Goal: Information Seeking & Learning: Learn about a topic

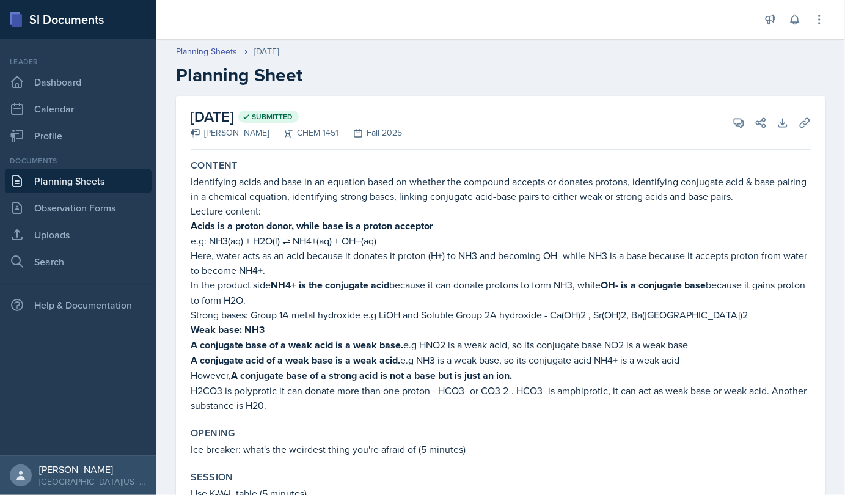
click at [78, 185] on link "Planning Sheets" at bounding box center [78, 181] width 147 height 24
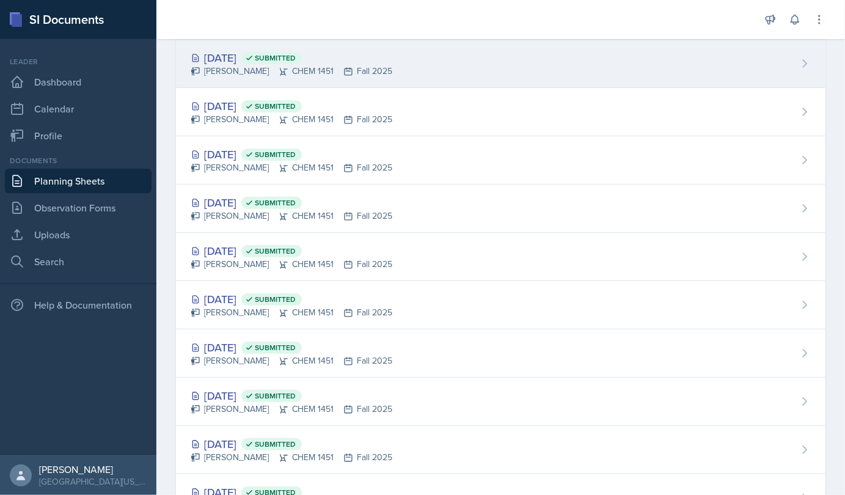
scroll to position [213, 0]
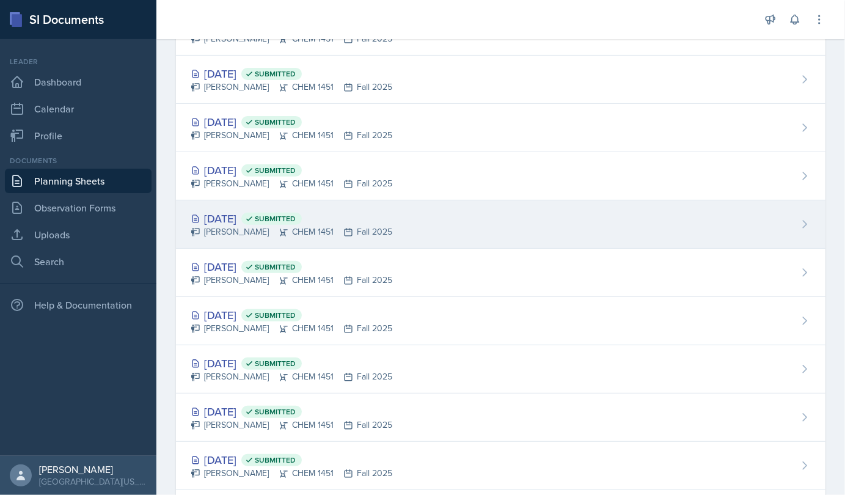
click at [233, 218] on div "[DATE] Submitted" at bounding box center [292, 218] width 202 height 17
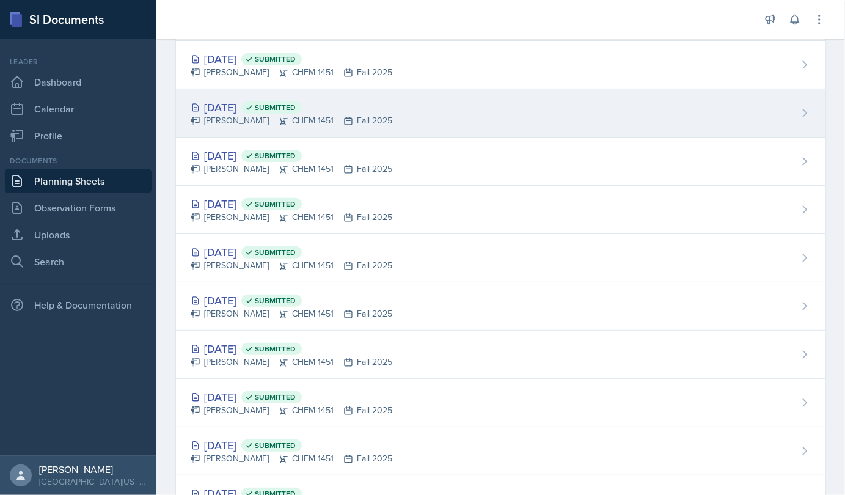
scroll to position [183, 0]
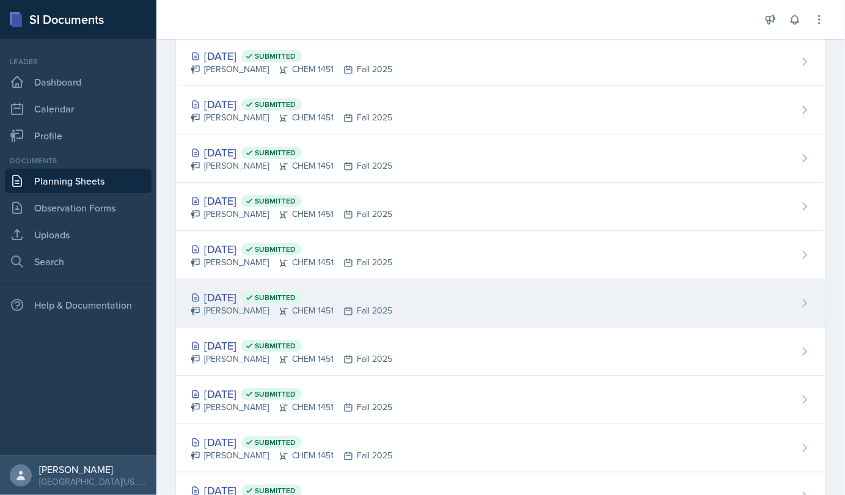
click at [256, 296] on div "[DATE] Submitted" at bounding box center [292, 297] width 202 height 17
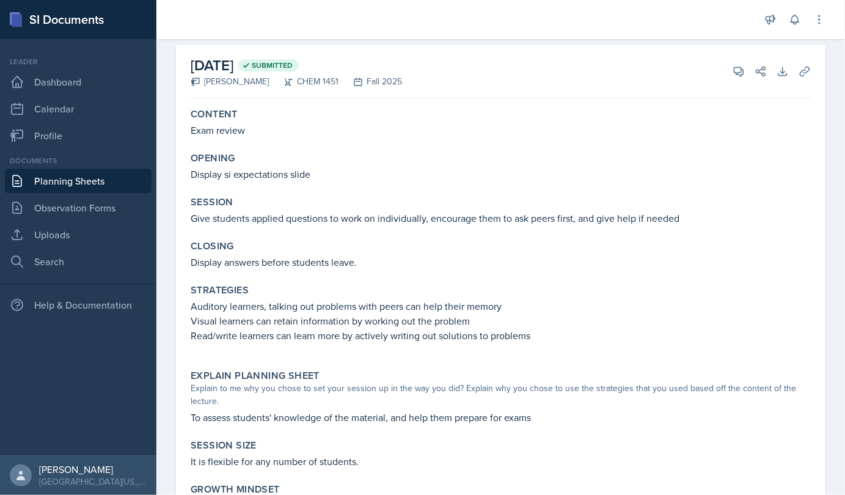
scroll to position [53, 0]
drag, startPoint x: 192, startPoint y: 128, endPoint x: 254, endPoint y: 130, distance: 61.8
click at [254, 130] on p "Exam review" at bounding box center [501, 129] width 620 height 15
copy p "Exam review"
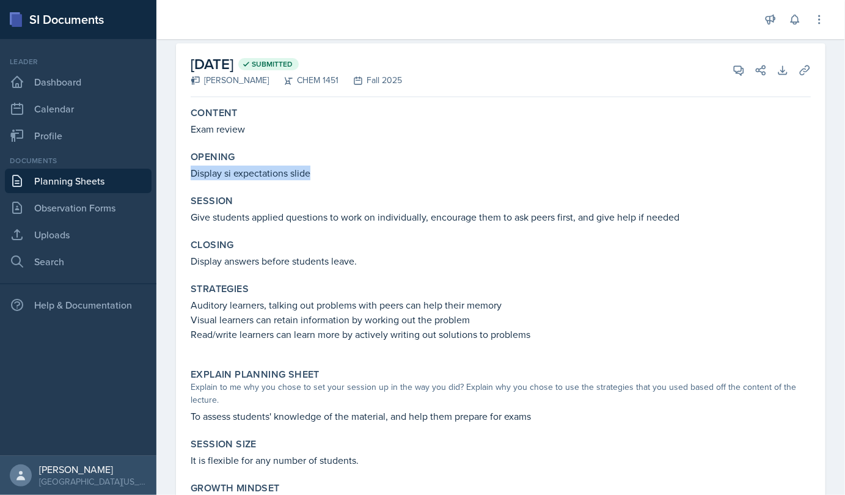
drag, startPoint x: 188, startPoint y: 172, endPoint x: 317, endPoint y: 171, distance: 129.0
click at [317, 171] on div "Opening Display si expectations slide" at bounding box center [501, 165] width 630 height 39
copy p "Display si expectations slide"
drag, startPoint x: 195, startPoint y: 214, endPoint x: 282, endPoint y: 219, distance: 87.6
click at [282, 219] on p "Give students applied questions to work on individually, encourage them to ask …" at bounding box center [501, 217] width 620 height 15
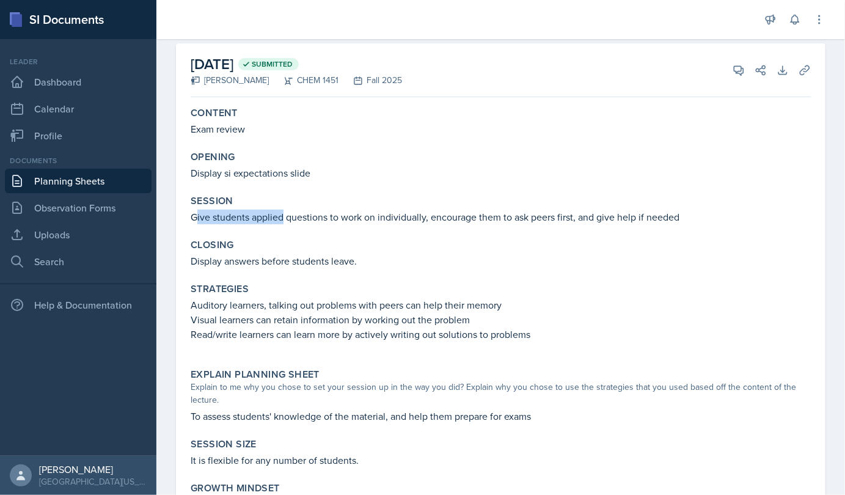
click at [282, 219] on p "Give students applied questions to work on individually, encourage them to ask …" at bounding box center [501, 217] width 620 height 15
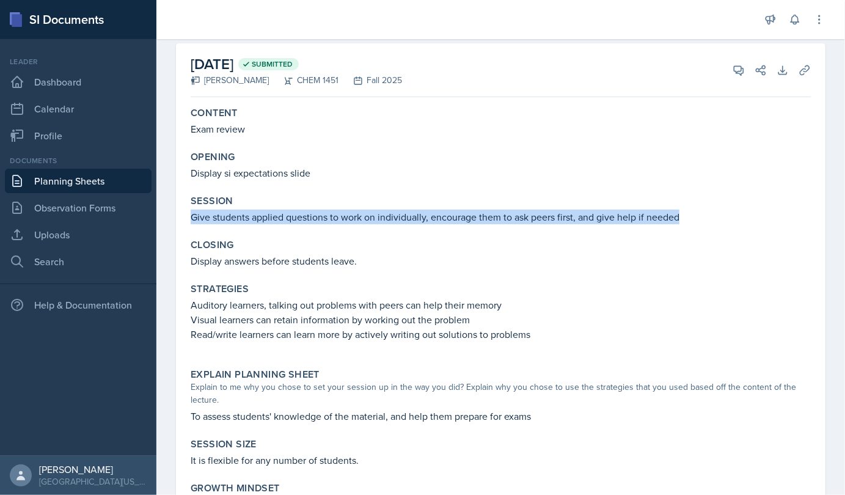
drag, startPoint x: 192, startPoint y: 214, endPoint x: 739, endPoint y: 219, distance: 547.2
click at [388, 219] on p "Give students applied questions to work on individually, encourage them to ask …" at bounding box center [501, 217] width 620 height 15
copy p "Give students applied questions to work on individually, encourage them to ask …"
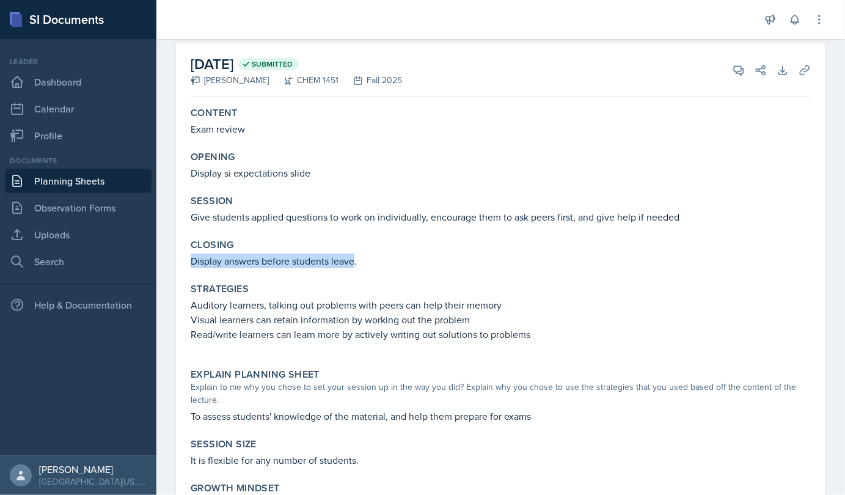
drag, startPoint x: 192, startPoint y: 260, endPoint x: 356, endPoint y: 259, distance: 164.5
click at [356, 259] on p "Display answers before students leave." at bounding box center [501, 261] width 620 height 15
copy p "Display answers before students leave"
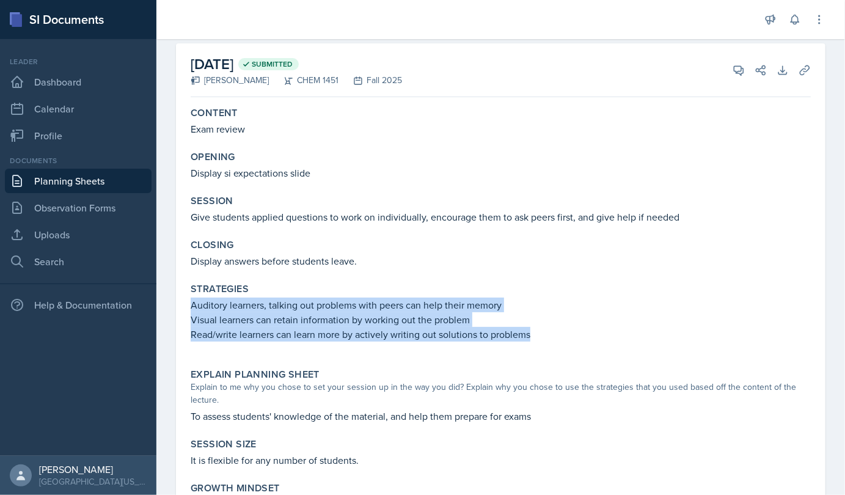
drag, startPoint x: 190, startPoint y: 300, endPoint x: 529, endPoint y: 341, distance: 341.1
click at [388, 341] on div "Strategies Auditory learners, talking out problems with peers can help their me…" at bounding box center [501, 318] width 630 height 81
copy div "Auditory learners, talking out problems with peers can help their memory Visual…"
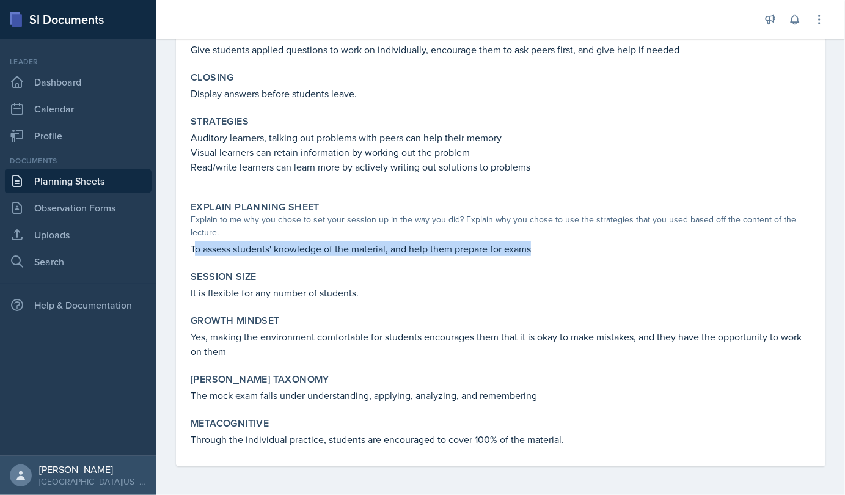
drag, startPoint x: 193, startPoint y: 247, endPoint x: 541, endPoint y: 256, distance: 348.0
click at [388, 256] on div "Explain Planning Sheet Explain to me why you chose to set your session up in th…" at bounding box center [501, 228] width 630 height 65
copy p "o assess students' knowledge of the material, and help them prepare for exams"
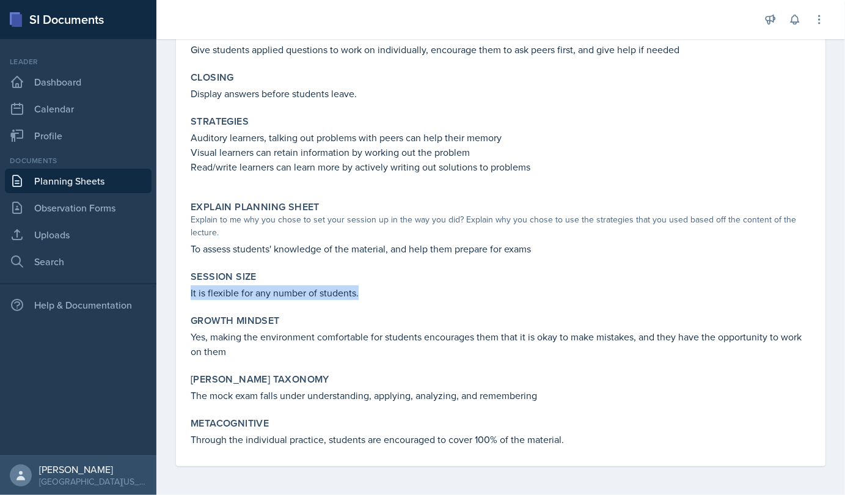
drag, startPoint x: 190, startPoint y: 289, endPoint x: 363, endPoint y: 282, distance: 172.5
click at [363, 282] on div "Session Size It is flexible for any number of students." at bounding box center [501, 285] width 630 height 39
copy p "It is flexible for any number of students."
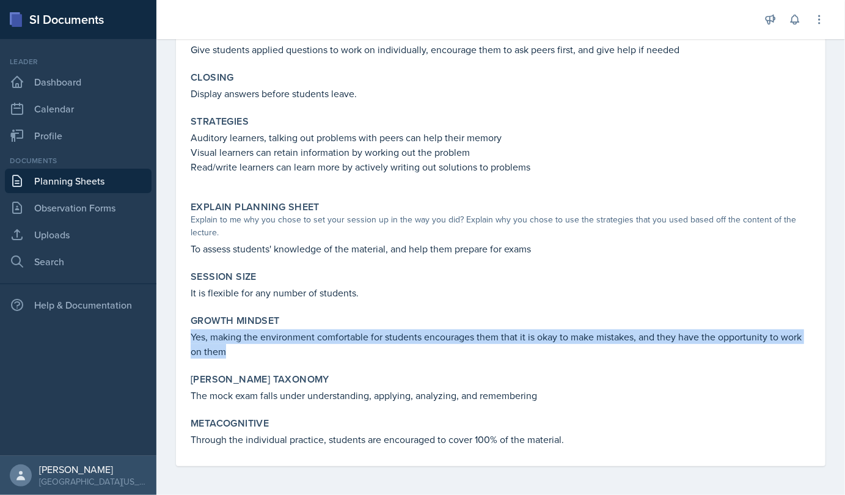
drag, startPoint x: 190, startPoint y: 336, endPoint x: 260, endPoint y: 348, distance: 70.8
click at [260, 348] on div "Growth Mindset Yes, making the environment comfortable for students encourages …" at bounding box center [501, 337] width 630 height 54
copy p "Yes, making the environment comfortable for students encourages them that it is…"
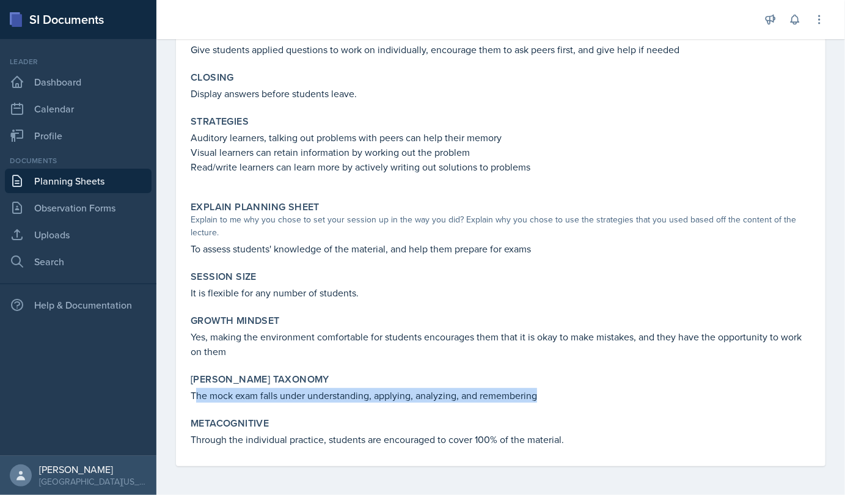
drag, startPoint x: 194, startPoint y: 395, endPoint x: 547, endPoint y: 392, distance: 353.4
click at [388, 392] on p "The mock exam falls under understanding, applying, analyzing, and remembering" at bounding box center [501, 395] width 620 height 15
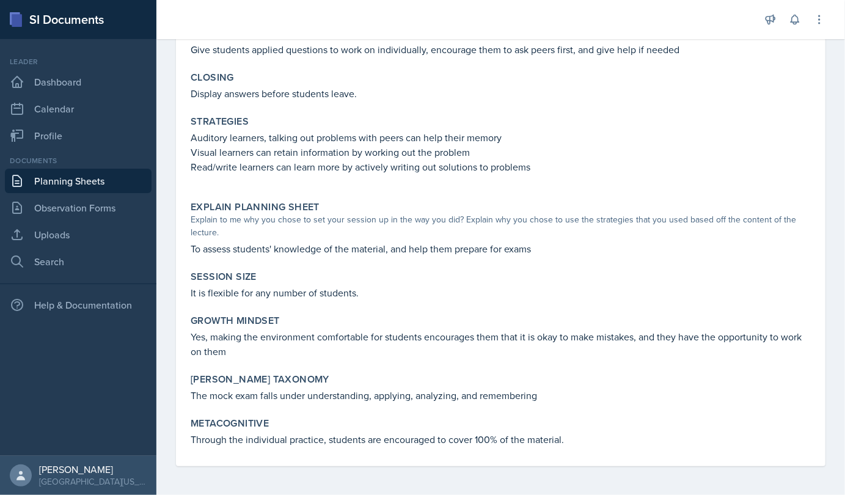
click at [193, 395] on p "The mock exam falls under understanding, applying, analyzing, and remembering" at bounding box center [501, 395] width 620 height 15
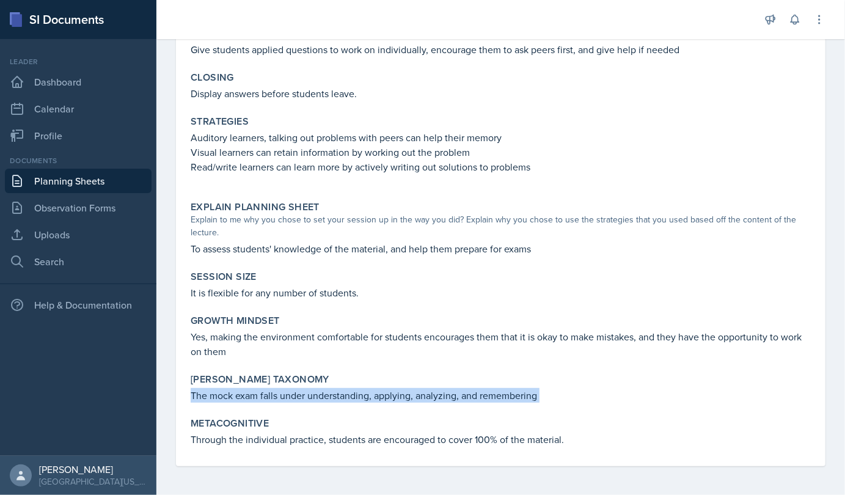
drag, startPoint x: 193, startPoint y: 395, endPoint x: 542, endPoint y: 394, distance: 349.1
click at [388, 394] on p "The mock exam falls under understanding, applying, analyzing, and remembering" at bounding box center [501, 395] width 620 height 15
copy div "The mock exam falls under understanding, applying, analyzing, and remembering"
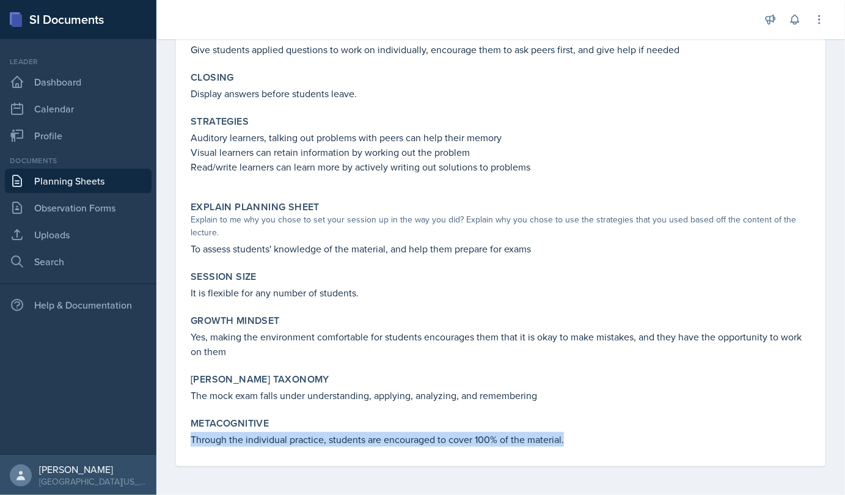
drag, startPoint x: 191, startPoint y: 438, endPoint x: 574, endPoint y: 444, distance: 383.4
click at [388, 444] on p "Through the individual practice, students are encouraged to cover 100% of the m…" at bounding box center [501, 439] width 620 height 15
copy p "Through the individual practice, students are encouraged to cover 100% of the m…"
